Goal: Transaction & Acquisition: Purchase product/service

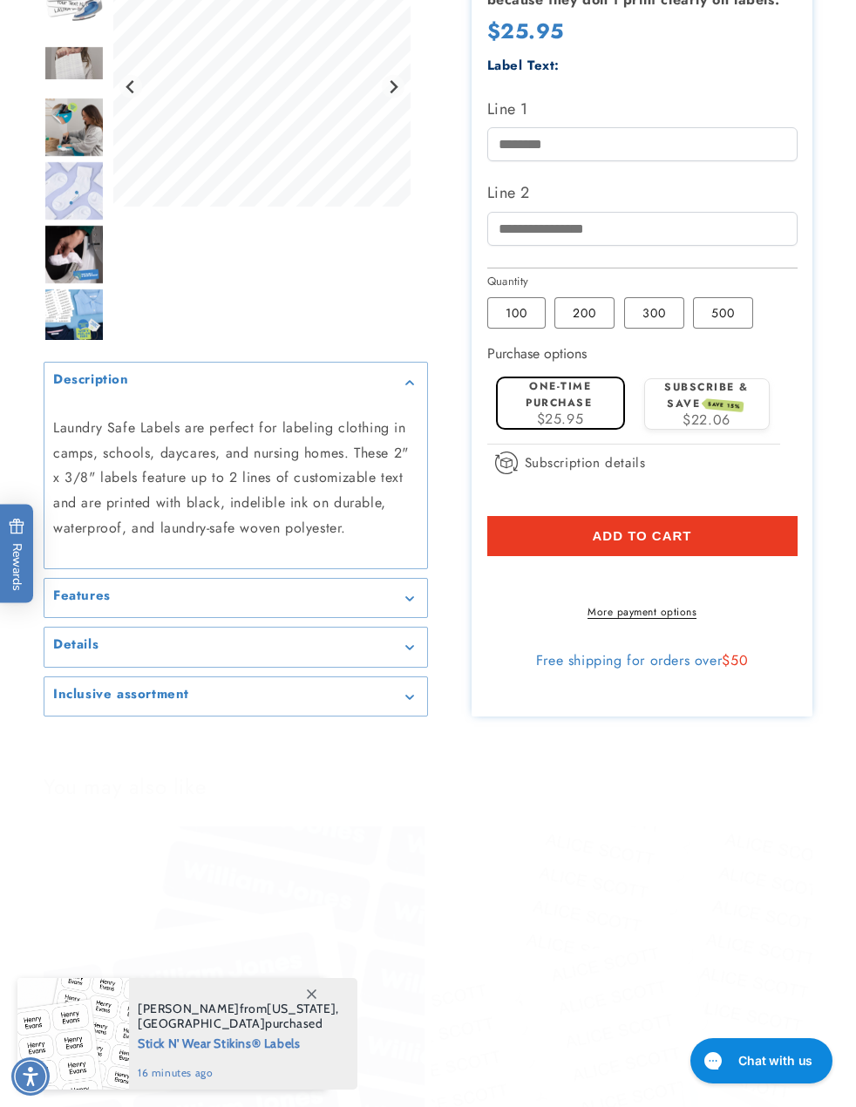
scroll to position [523, 0]
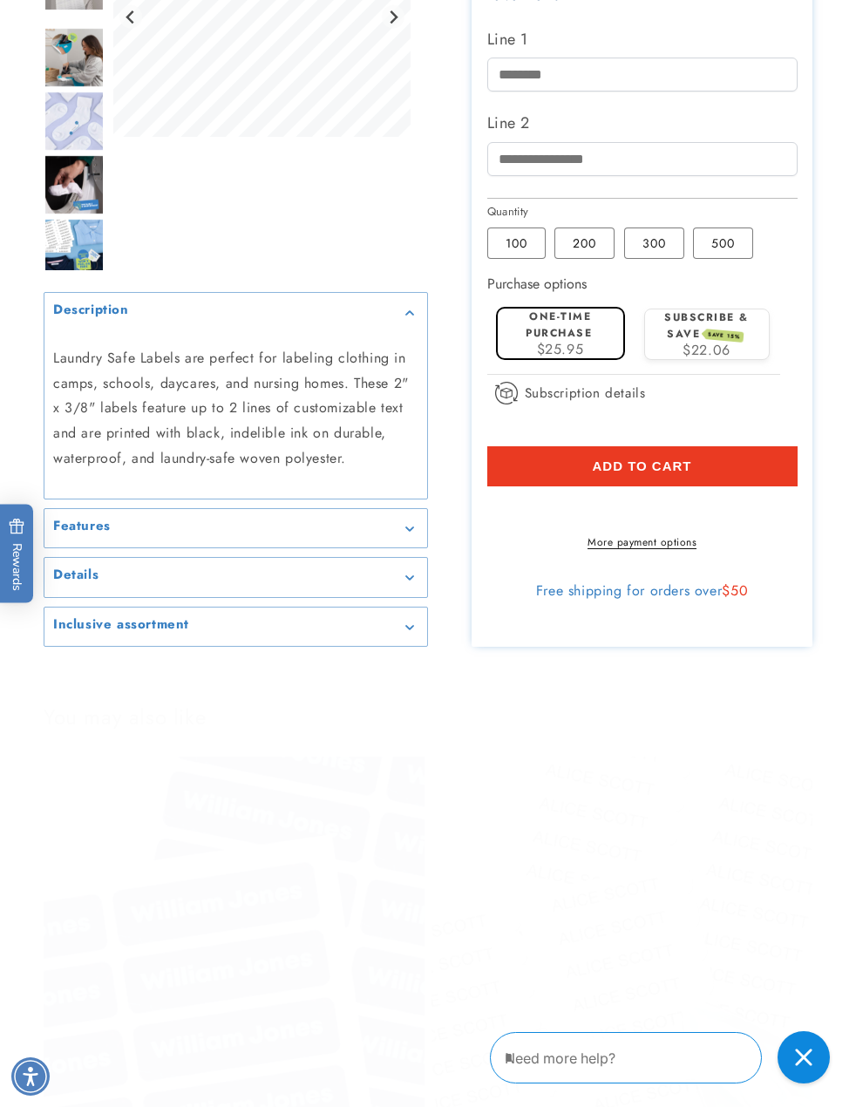
click at [79, 151] on img "Go to slide 6" at bounding box center [74, 120] width 61 height 61
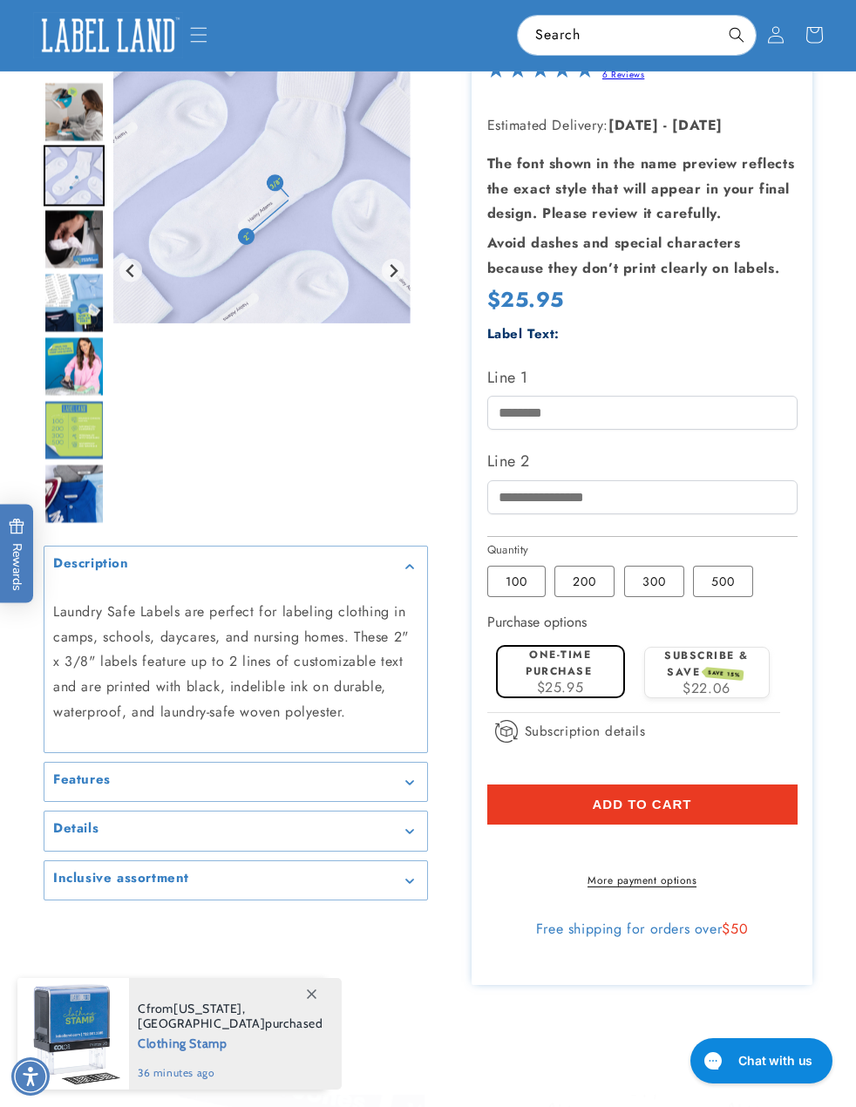
scroll to position [174, 0]
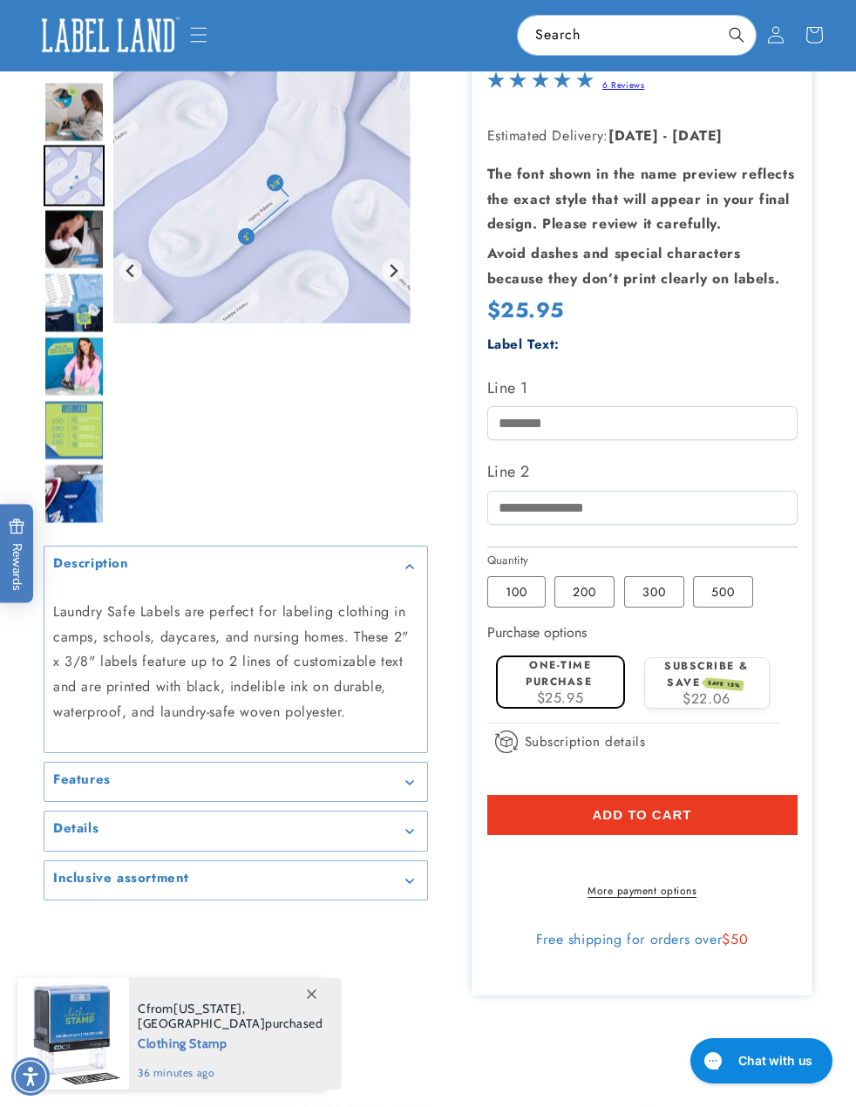
click at [65, 207] on img "Go to slide 6" at bounding box center [74, 176] width 61 height 61
click at [67, 270] on img "Go to slide 7" at bounding box center [74, 239] width 61 height 61
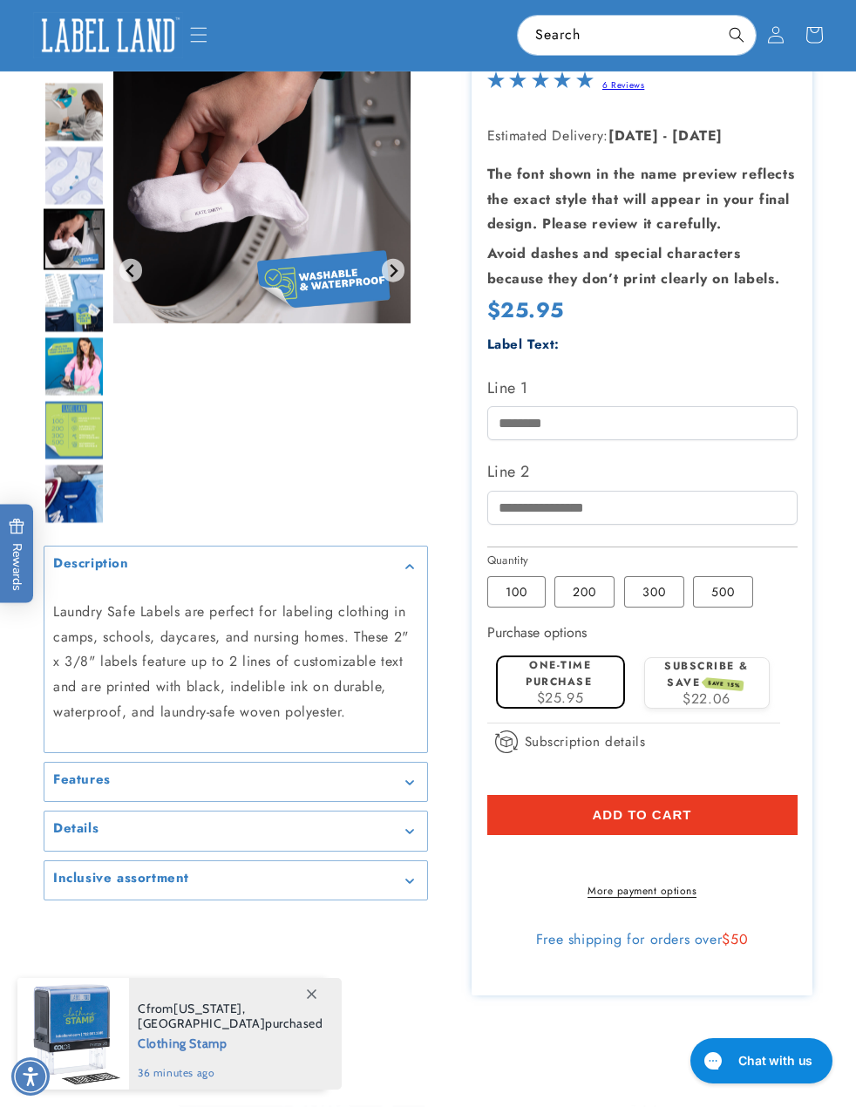
click at [68, 334] on img "Go to slide 8" at bounding box center [74, 303] width 61 height 61
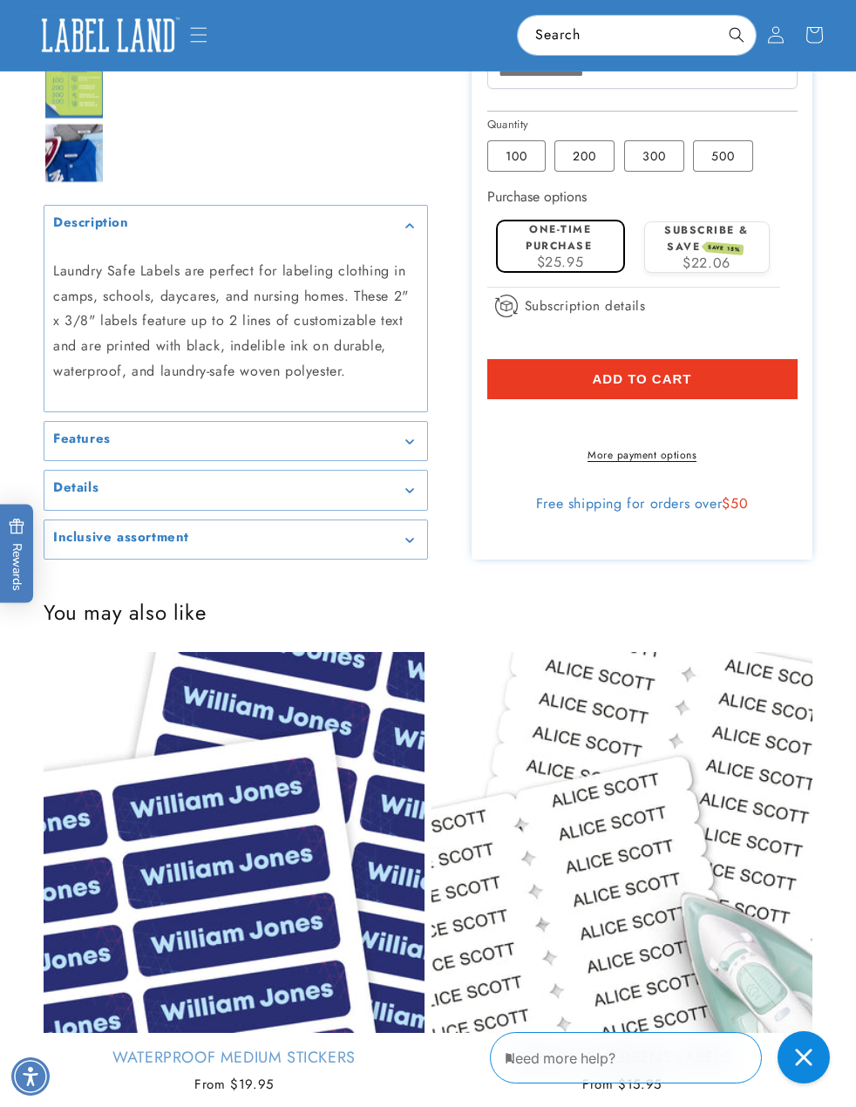
scroll to position [262, 0]
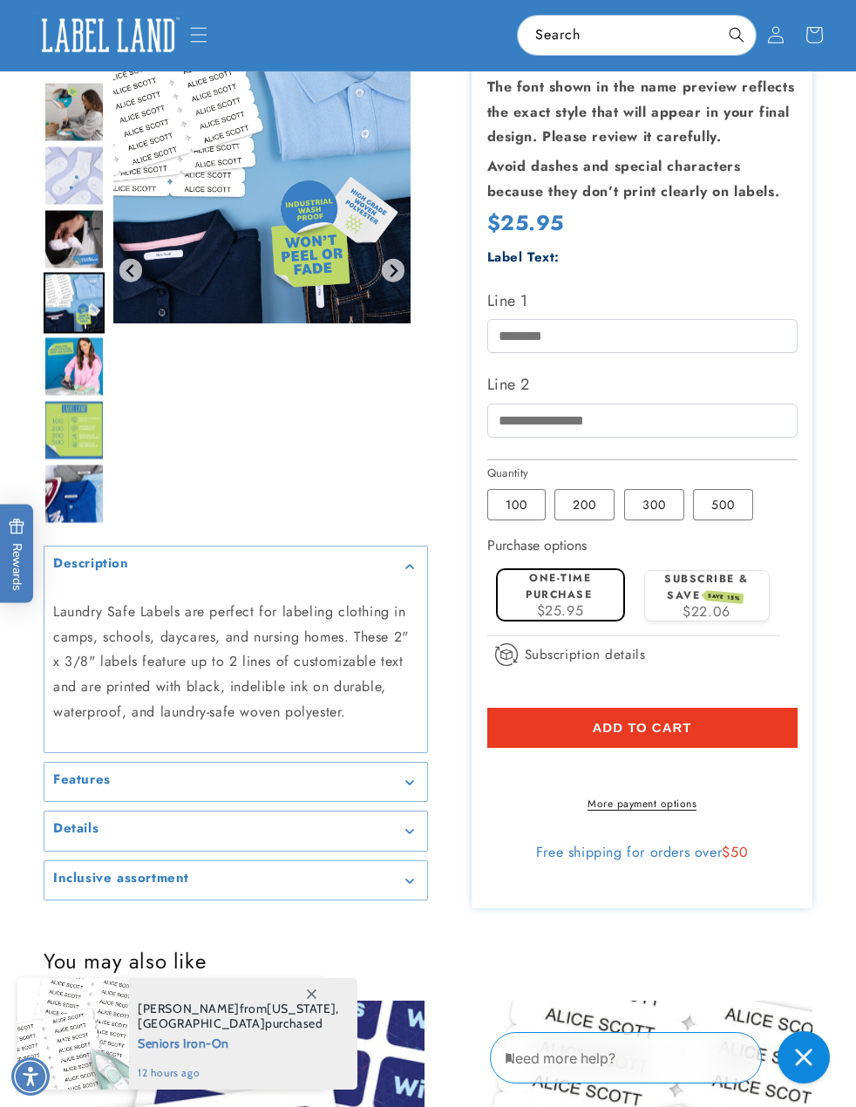
click at [230, 323] on img "Gallery Viewer" at bounding box center [261, 174] width 297 height 297
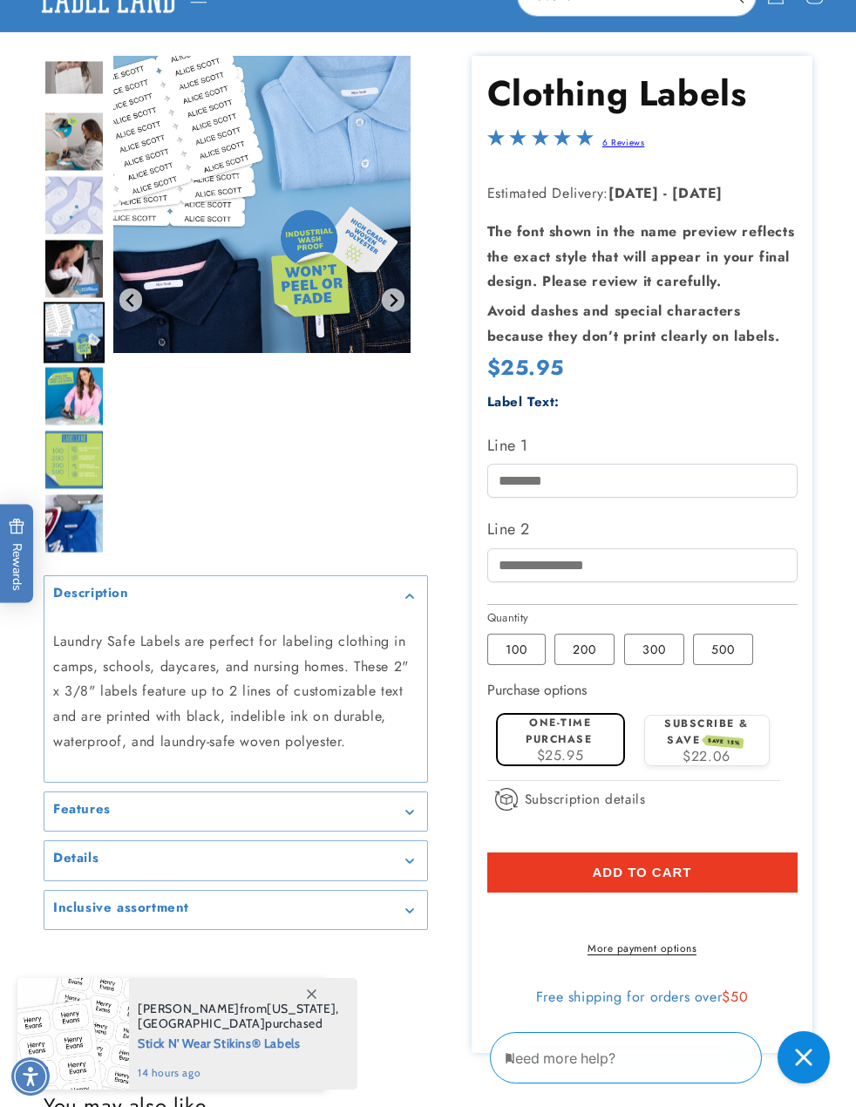
scroll to position [0, 0]
